Goal: Information Seeking & Learning: Find specific page/section

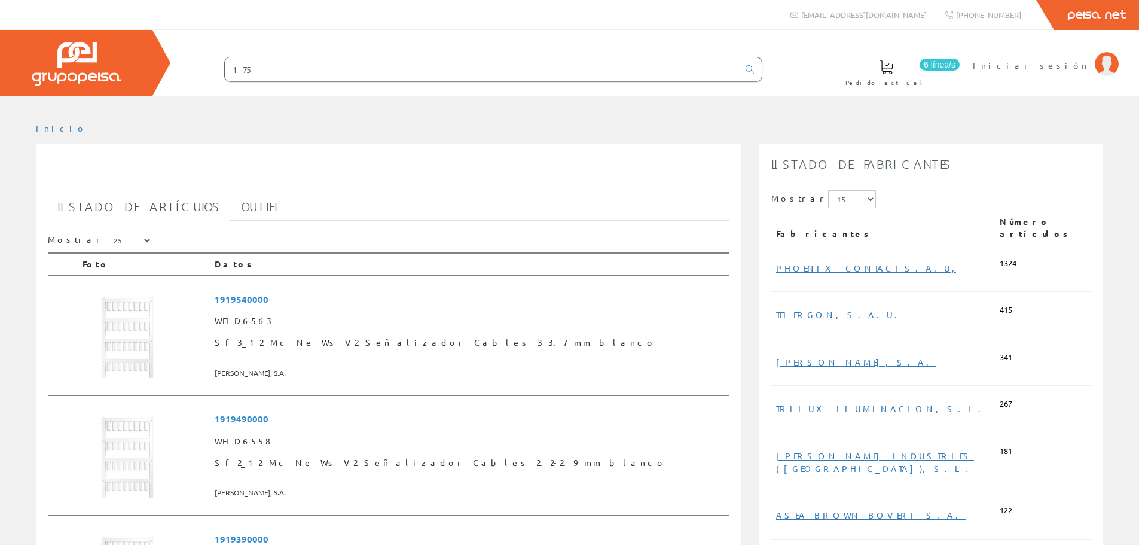
click at [305, 66] on input "175" at bounding box center [482, 69] width 514 height 24
type input "1"
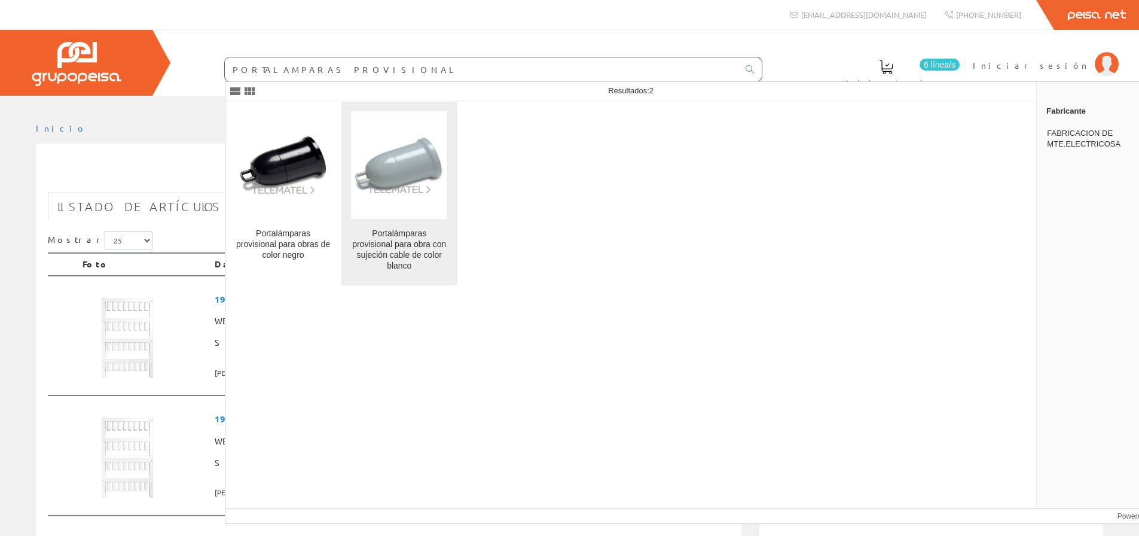
type input "PORTALAMPARAS PROVISIONAL"
click at [402, 258] on div "Portalámparas provisional para obra con sujeción cable de color blanco" at bounding box center [399, 249] width 96 height 43
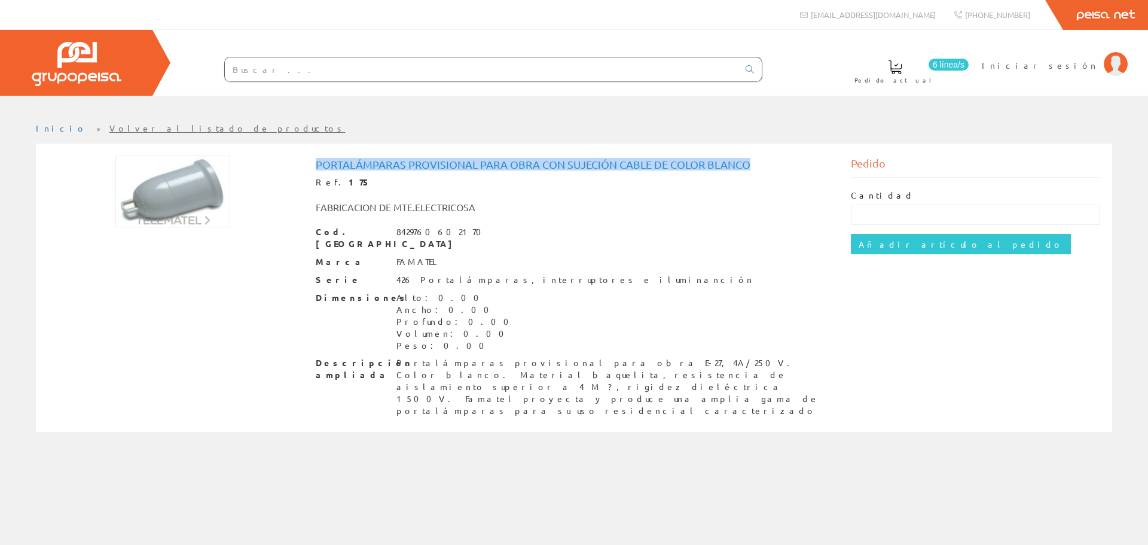
drag, startPoint x: 751, startPoint y: 164, endPoint x: 315, endPoint y: 166, distance: 436.6
click at [315, 166] on div "Portalámparas provisional para obra con sujeción cable de color blanco Ref. [ST…" at bounding box center [574, 288] width 535 height 267
copy h1 "Portalámparas provisional para obra con sujeción cable de color blanco"
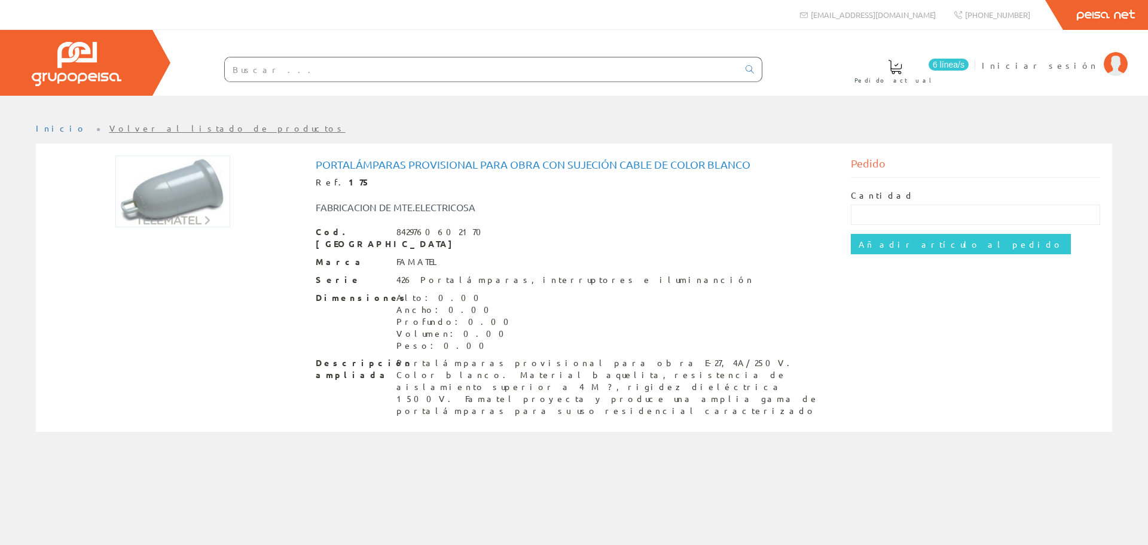
click at [329, 64] on input "text" at bounding box center [482, 69] width 514 height 24
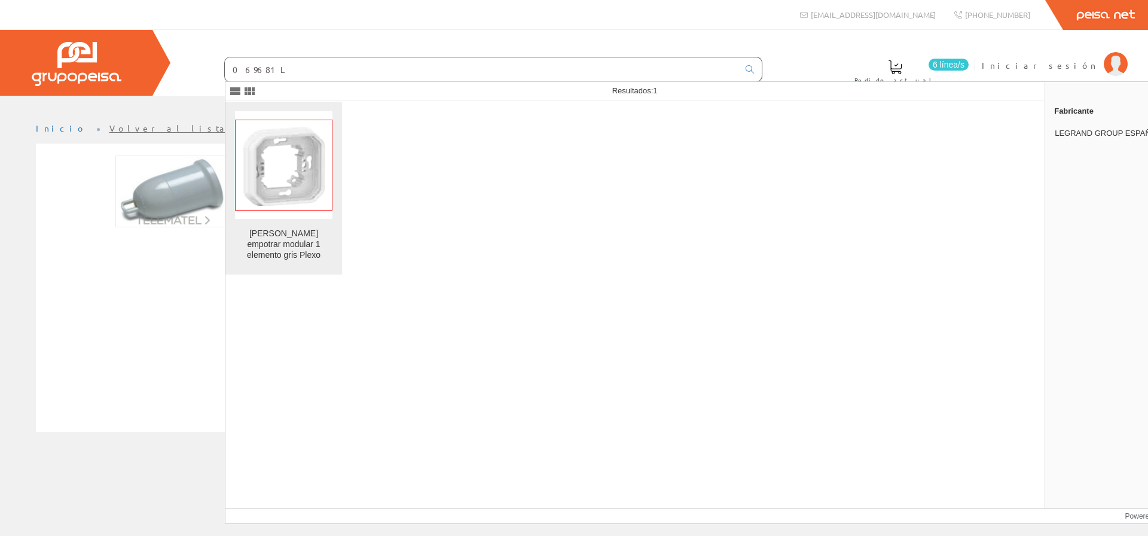
type input "069681L"
click at [295, 189] on img at bounding box center [283, 165] width 97 height 91
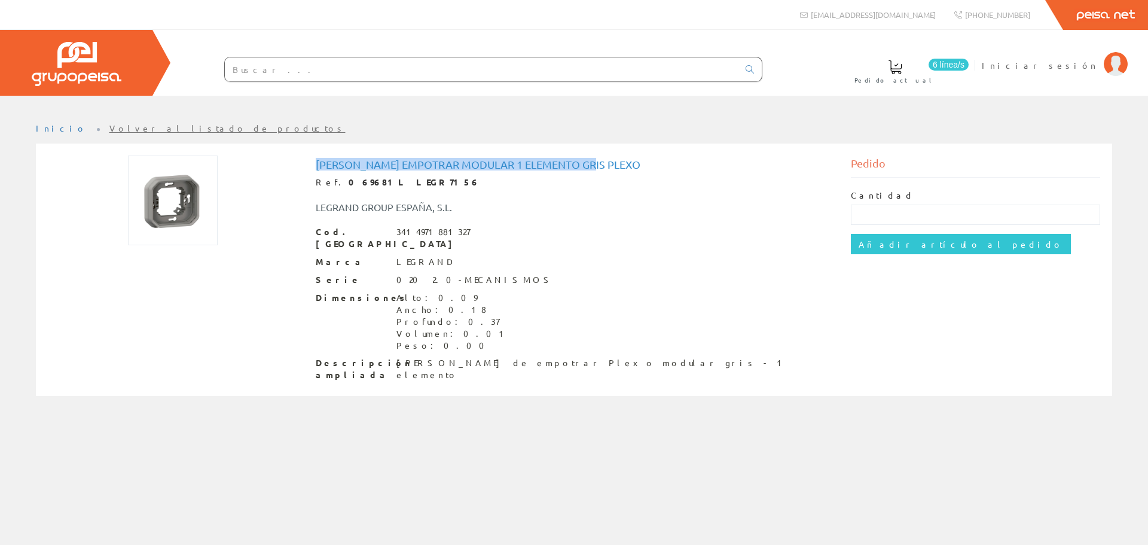
drag, startPoint x: 596, startPoint y: 163, endPoint x: 316, endPoint y: 168, distance: 279.9
click at [316, 168] on h1 "Marco empotrar modular 1 elemento gris Plexo" at bounding box center [574, 164] width 517 height 12
copy h1 "Marco empotrar modular 1 elemento gris Plexo"
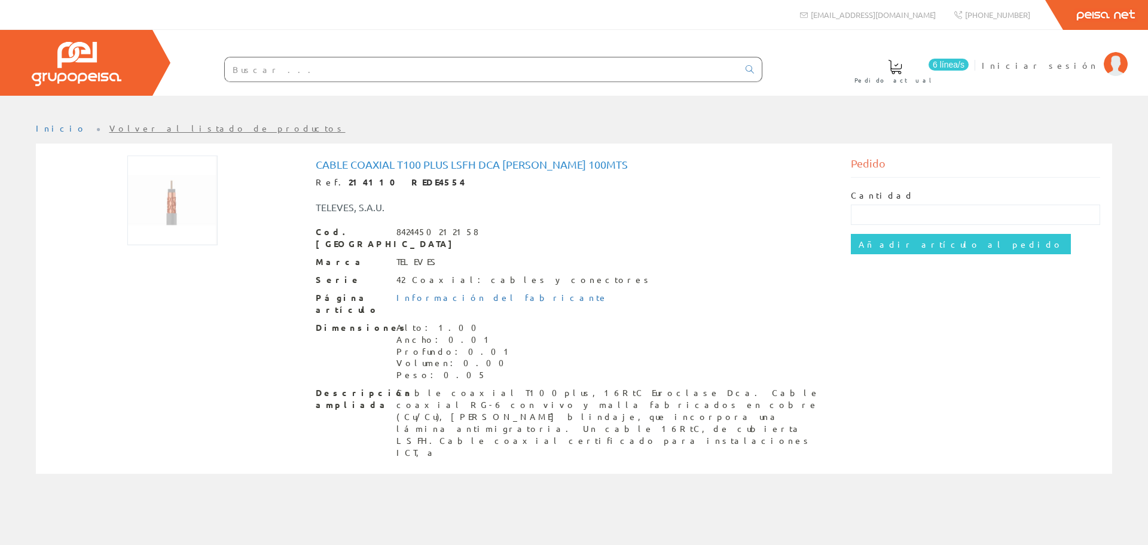
click at [322, 74] on input "text" at bounding box center [482, 69] width 514 height 24
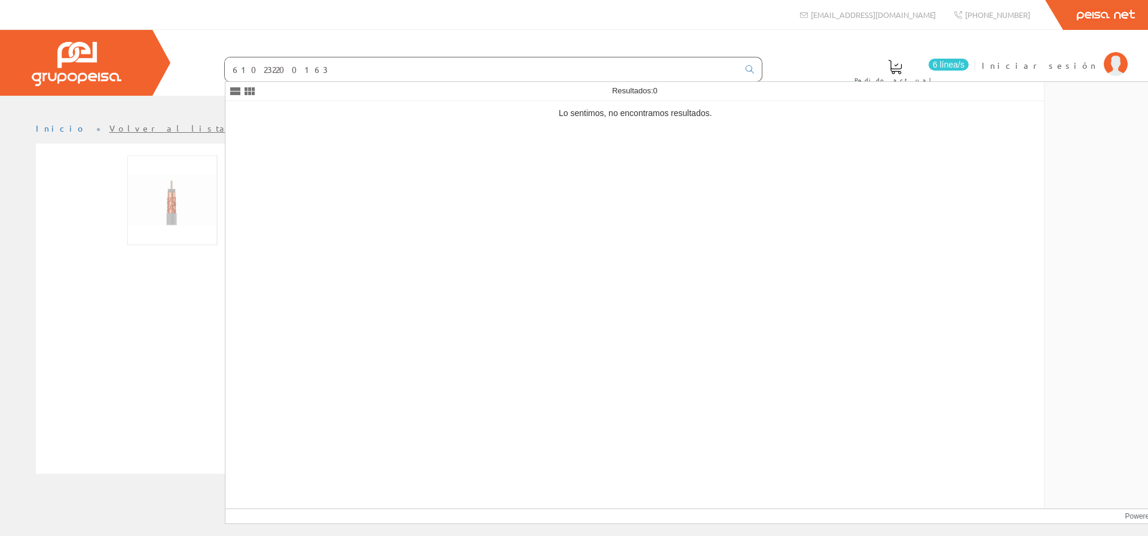
type input "610232200163"
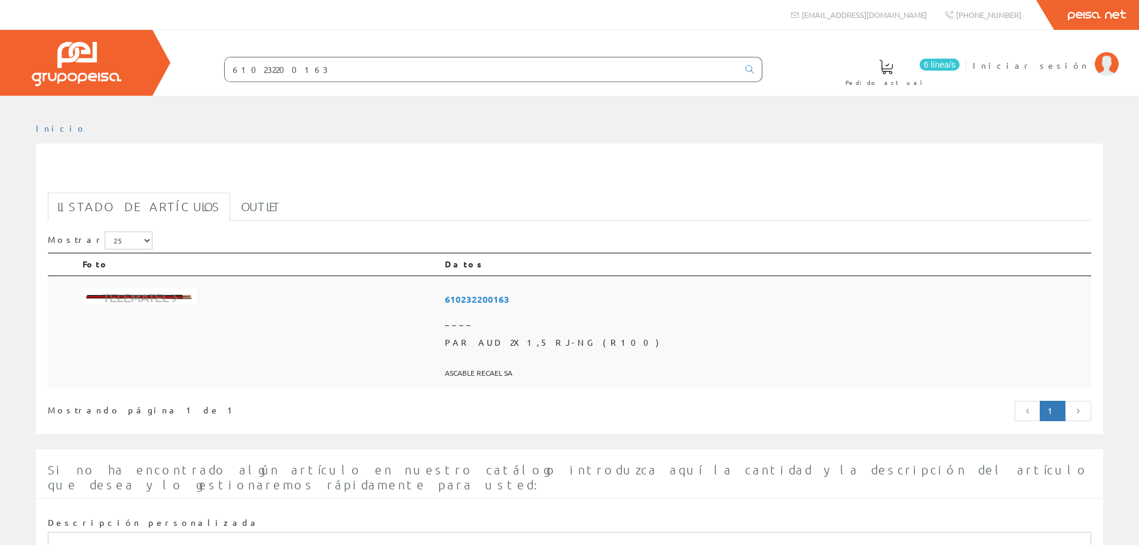
click at [629, 300] on span "610232200163" at bounding box center [766, 299] width 642 height 22
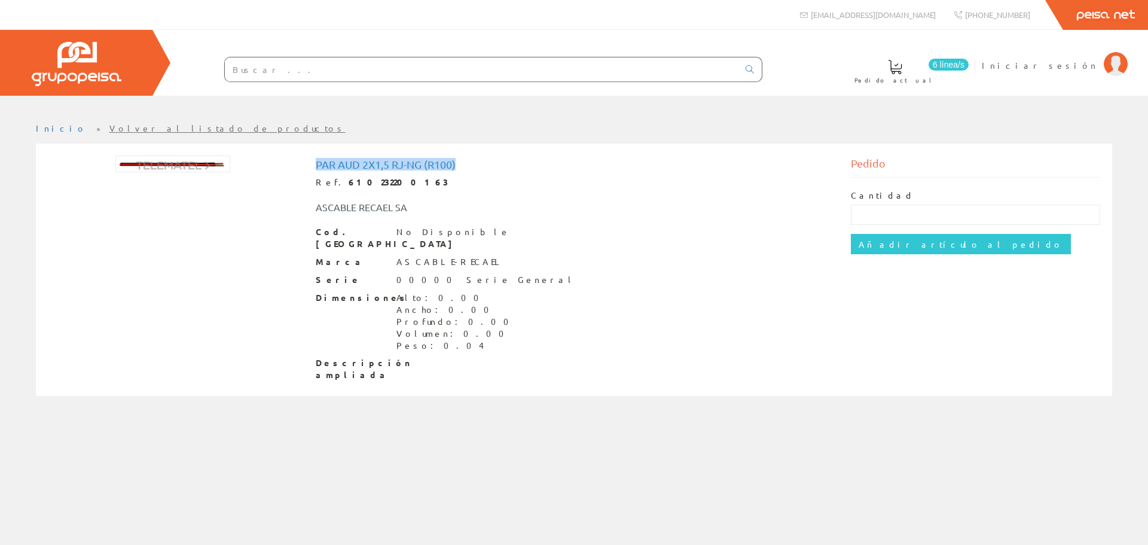
drag, startPoint x: 463, startPoint y: 160, endPoint x: 316, endPoint y: 160, distance: 147.1
click at [316, 160] on h1 "PAR AUD 2X1,5 RJ-NG (R100)" at bounding box center [574, 164] width 517 height 12
copy h1 "PAR AUD 2X1,5 RJ-NG (R100)"
click at [352, 72] on input "text" at bounding box center [482, 69] width 514 height 24
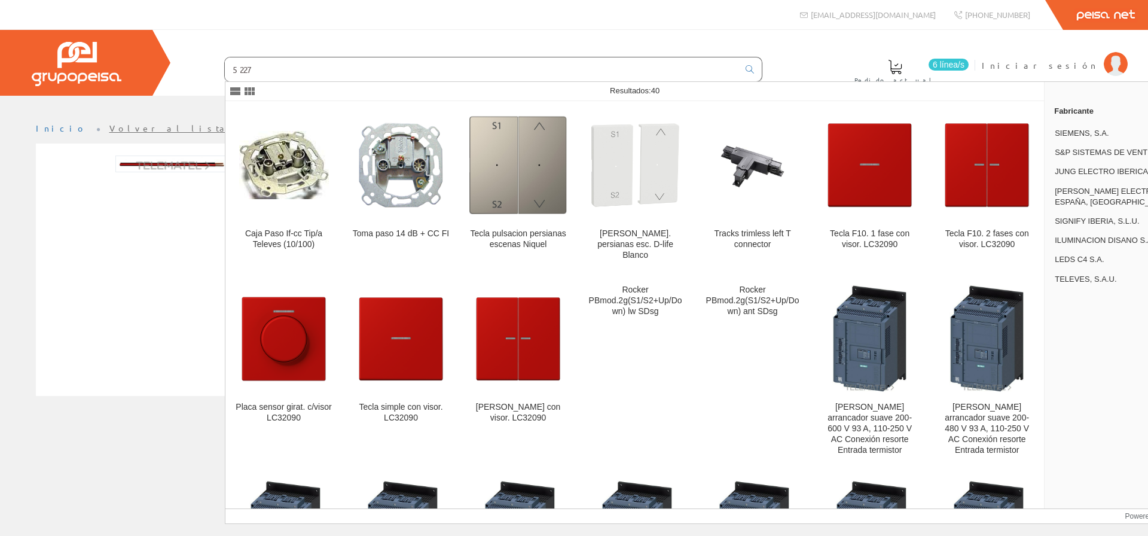
type input "5227"
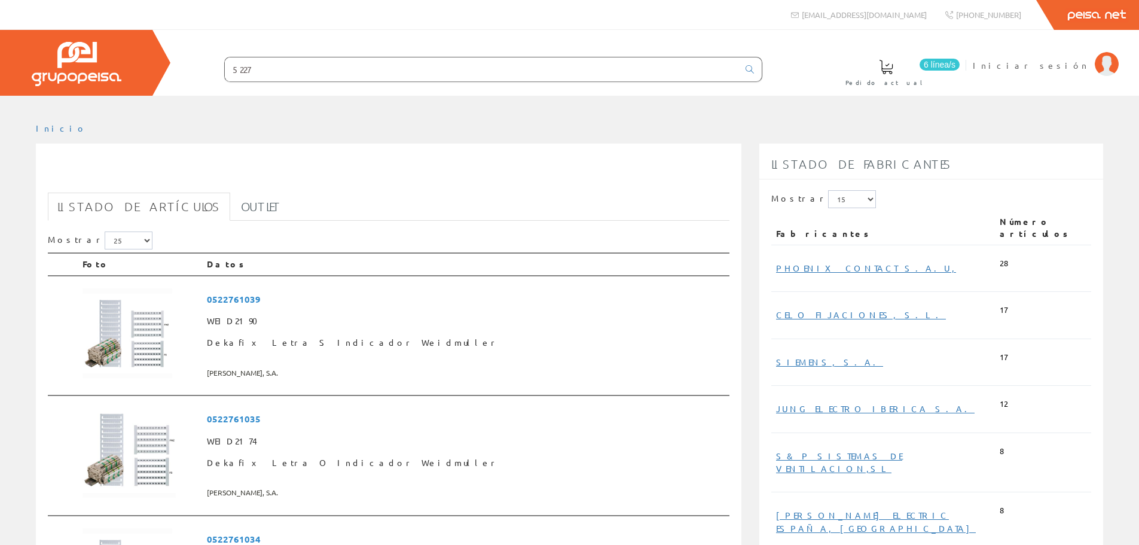
click at [296, 69] on input "5227" at bounding box center [482, 69] width 514 height 24
click at [745, 68] on link at bounding box center [750, 69] width 24 height 20
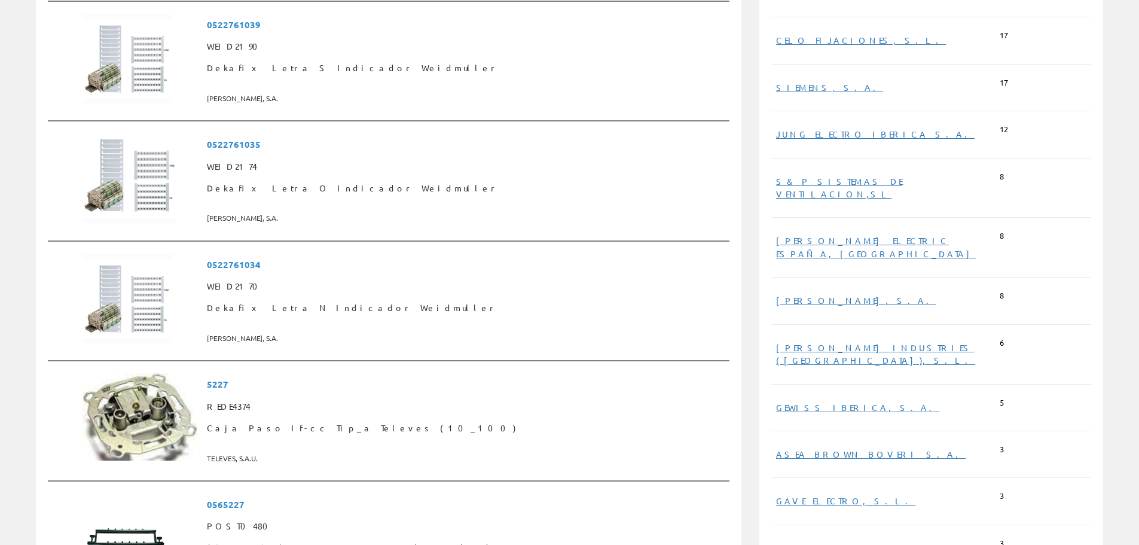
scroll to position [299, 0]
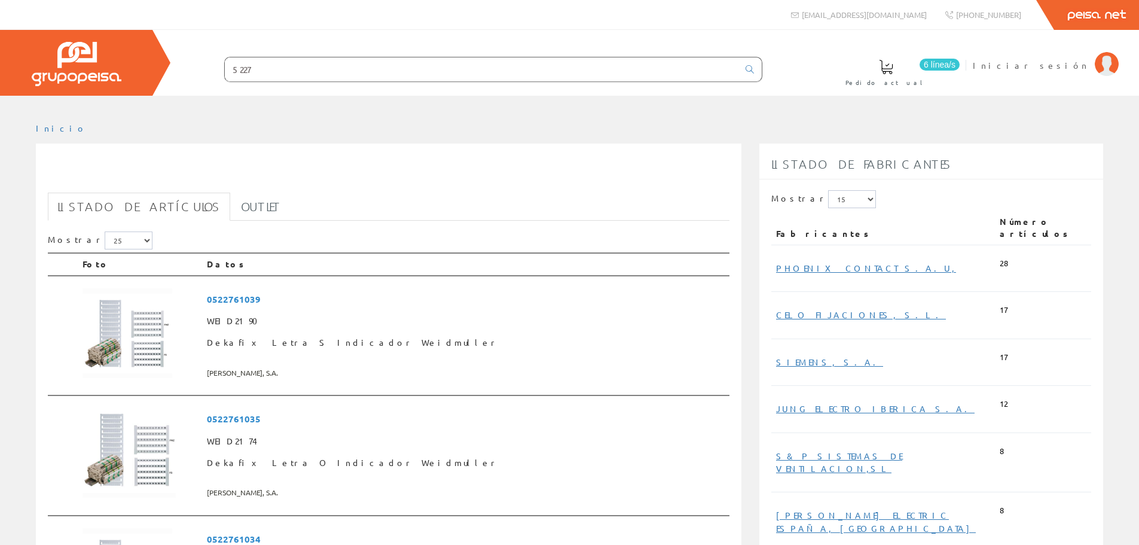
click at [380, 63] on input "5227" at bounding box center [482, 69] width 514 height 24
click at [749, 68] on icon at bounding box center [750, 69] width 8 height 8
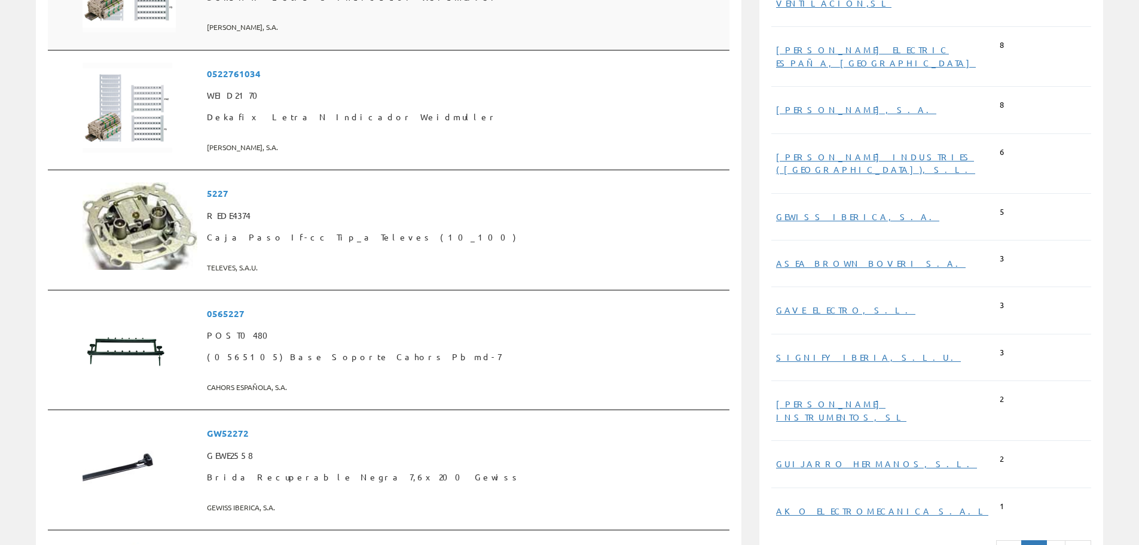
scroll to position [478, 0]
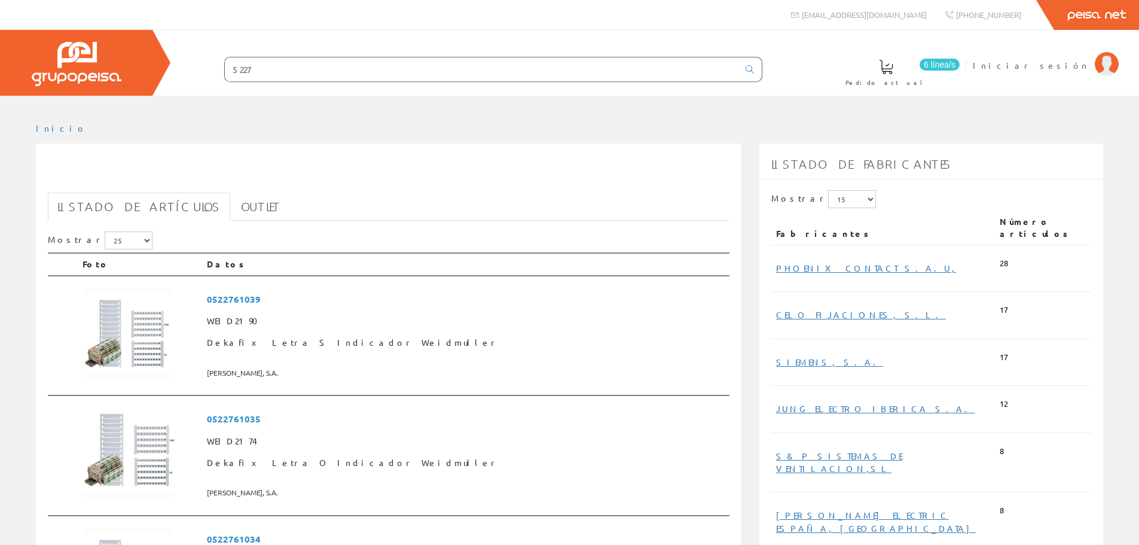
click at [336, 65] on input "5227" at bounding box center [482, 69] width 514 height 24
type input "5"
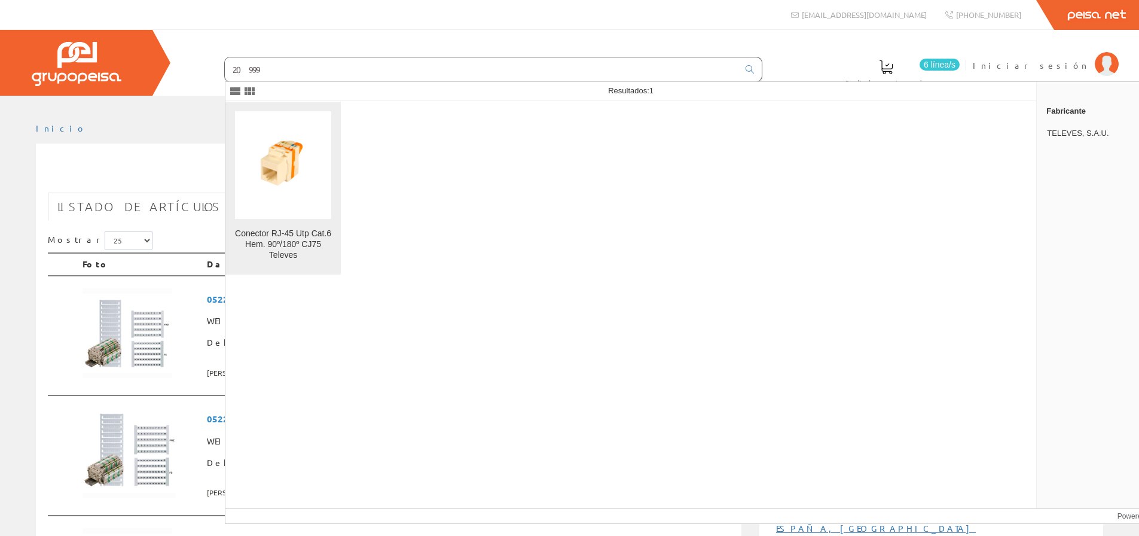
type input "20999"
click at [270, 244] on div "Conector RJ-45 Utp Cat.6 Hem. 90º/180º CJ75 Televes" at bounding box center [283, 244] width 96 height 32
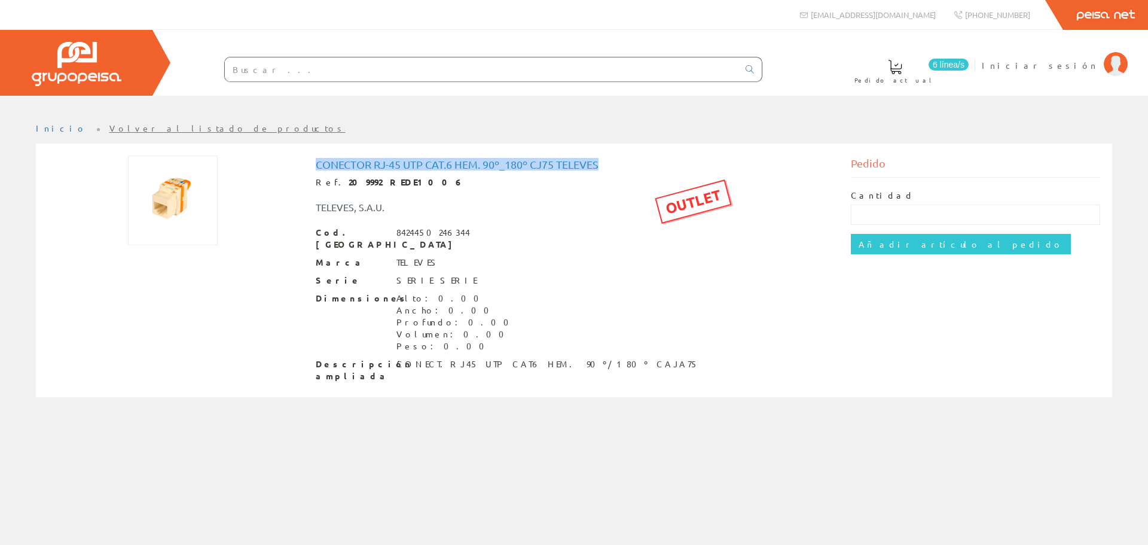
drag, startPoint x: 611, startPoint y: 165, endPoint x: 312, endPoint y: 157, distance: 299.1
click at [312, 157] on div "Conector RJ-45 Utp Cat.6 Hem. 90º_180º CJ75 Televes Ref. 209992 REDE1006 OUTLET…" at bounding box center [574, 271] width 535 height 233
click at [415, 72] on input "text" at bounding box center [482, 69] width 514 height 24
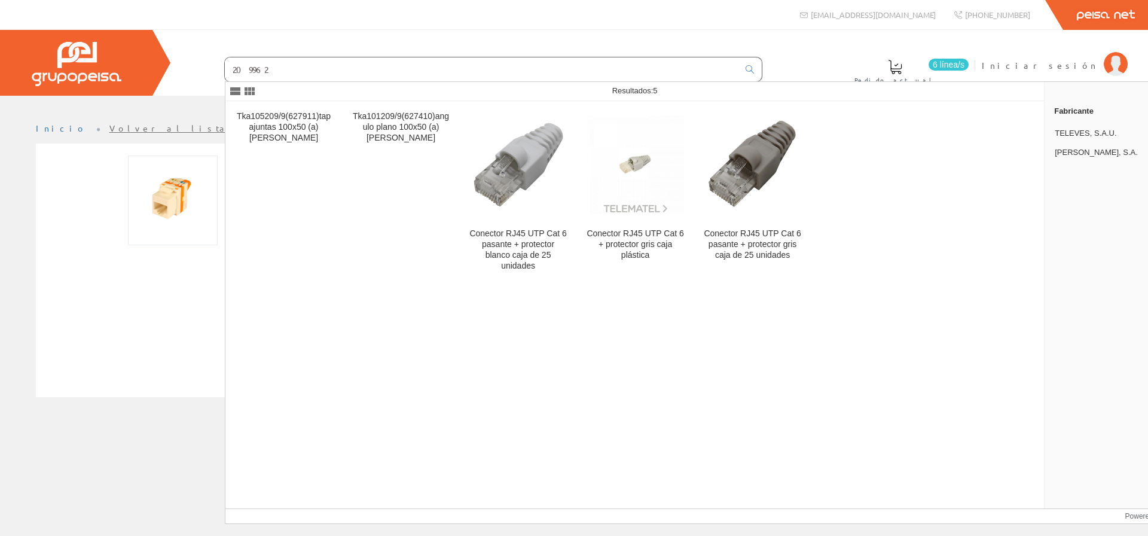
type input "209962"
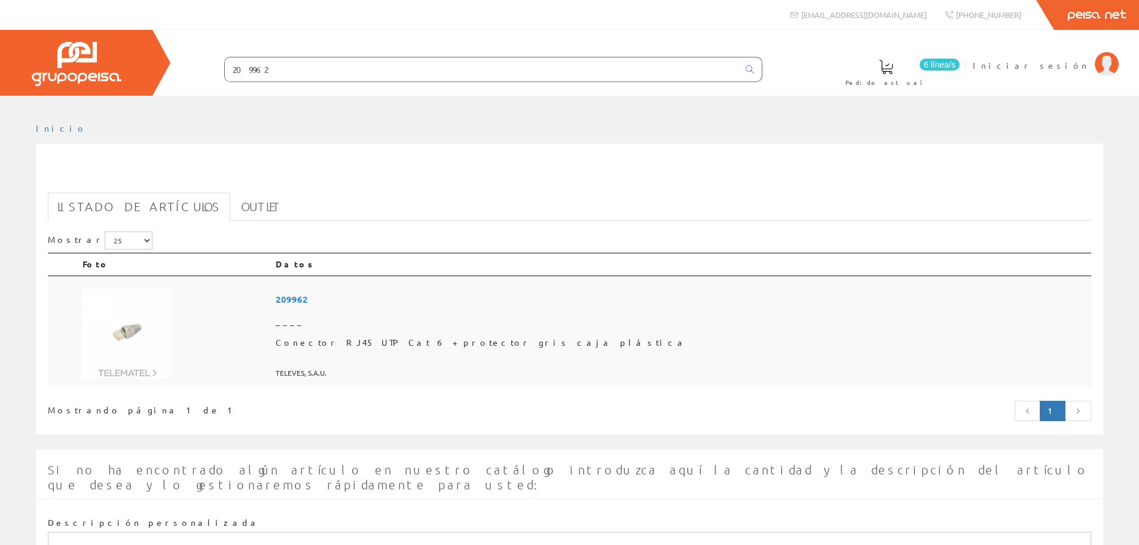
click at [486, 341] on span "Conector RJ45 UTP Cat 6 + protector gris caja plástica" at bounding box center [681, 343] width 811 height 22
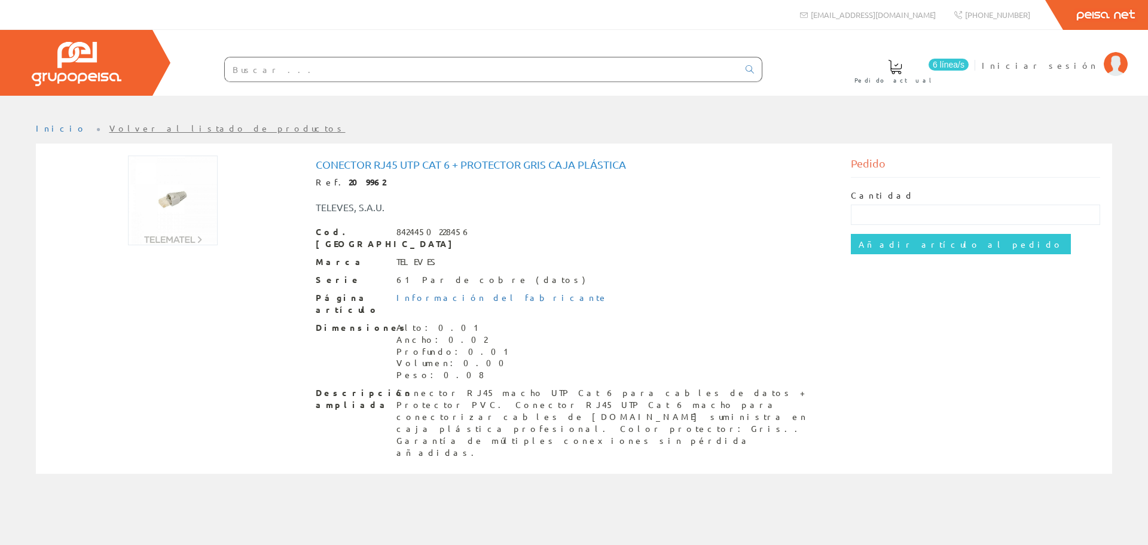
click at [337, 63] on input "text" at bounding box center [482, 69] width 514 height 24
click at [375, 65] on input "text" at bounding box center [482, 69] width 514 height 24
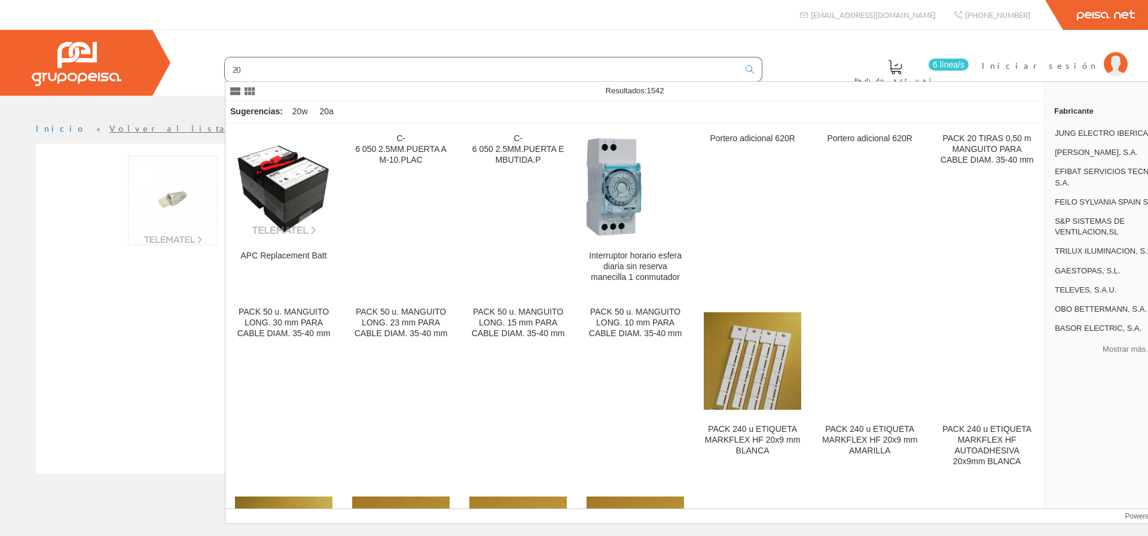
type input "2"
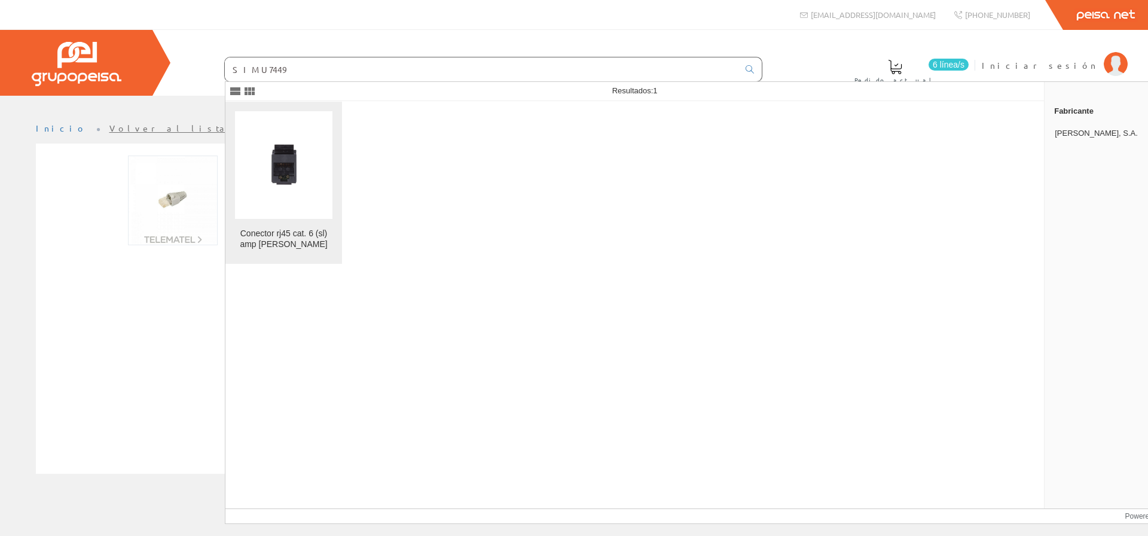
type input "SIMU7449"
click at [310, 237] on div "Conector rj45 cat. 6 (sl) amp simon" at bounding box center [283, 239] width 97 height 22
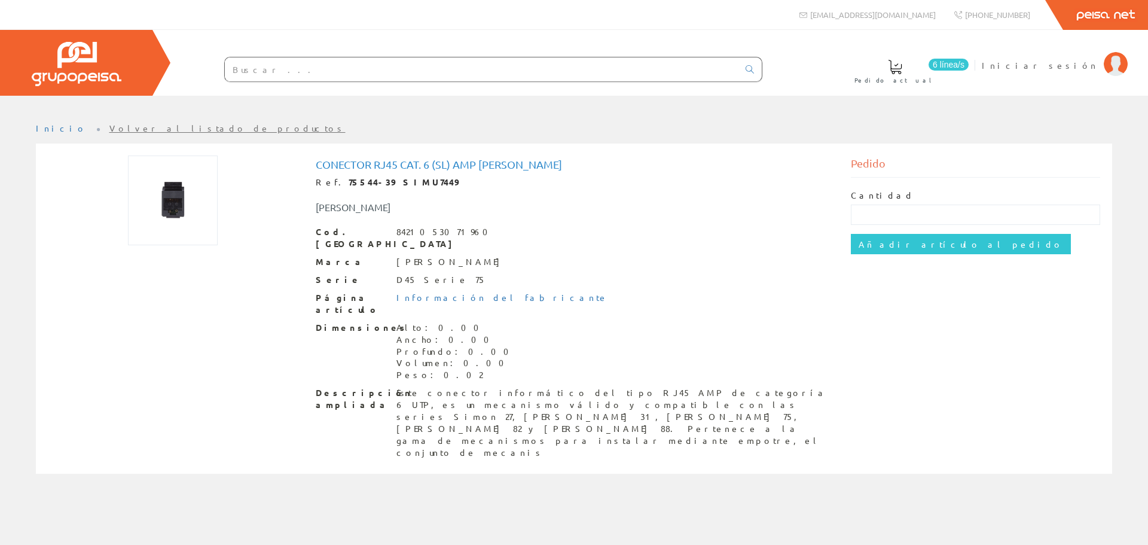
click at [353, 69] on input "text" at bounding box center [482, 69] width 514 height 24
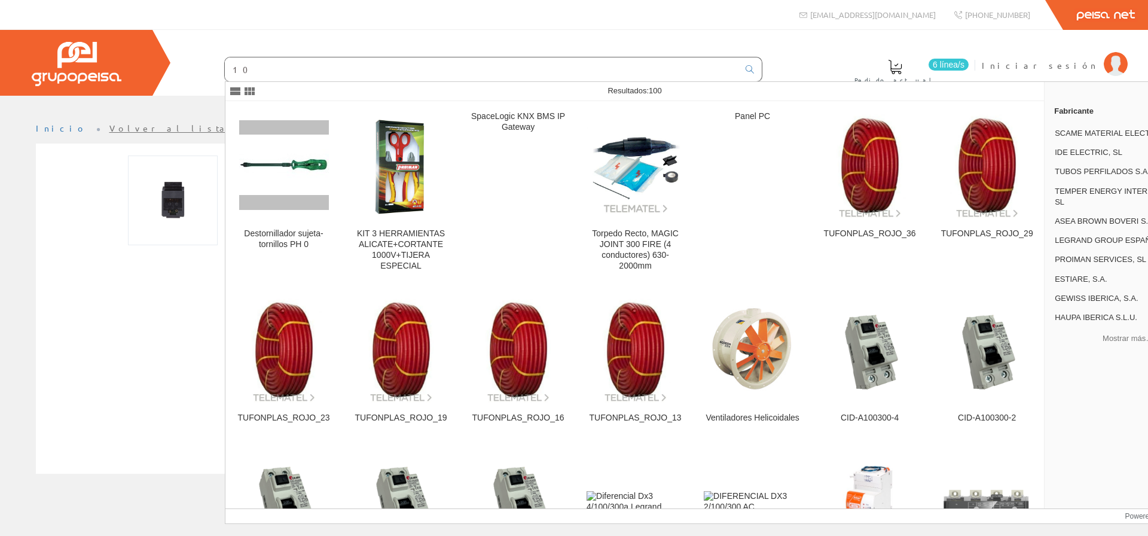
type input "1"
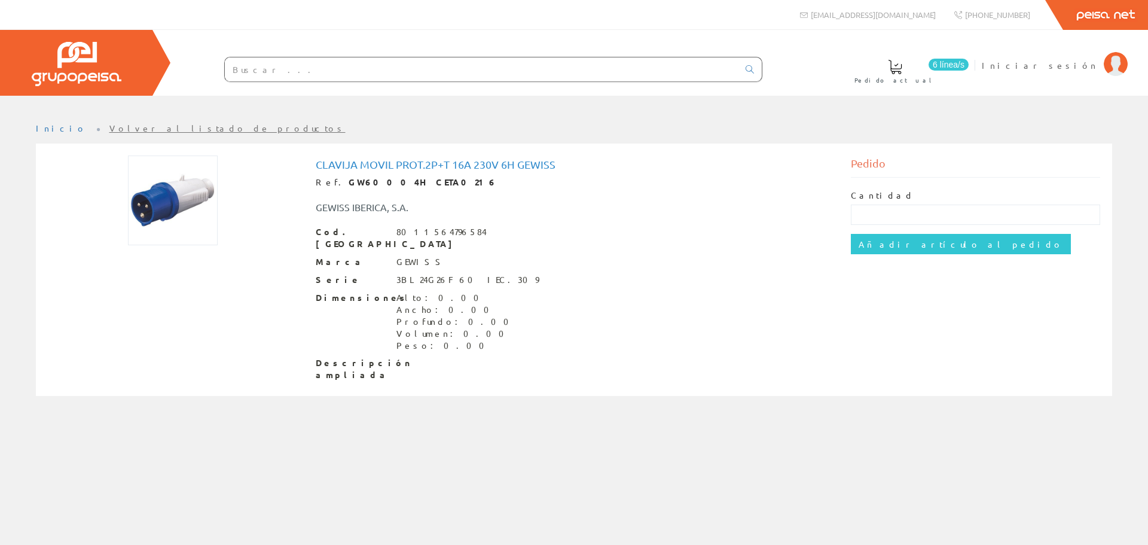
click at [410, 66] on input "text" at bounding box center [482, 69] width 514 height 24
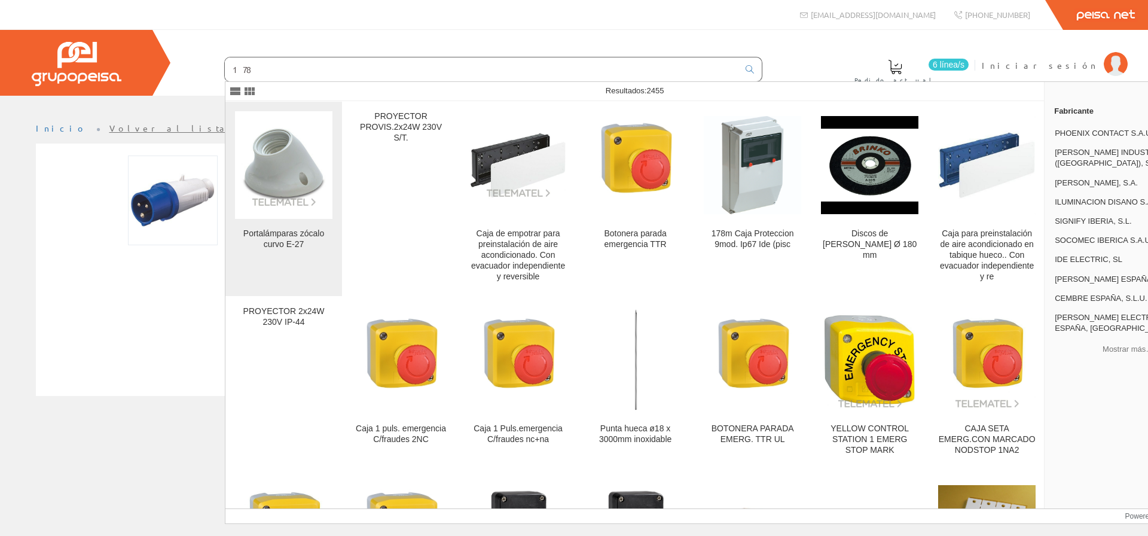
type input "178"
click at [261, 188] on img at bounding box center [283, 166] width 97 height 86
